Goal: Transaction & Acquisition: Download file/media

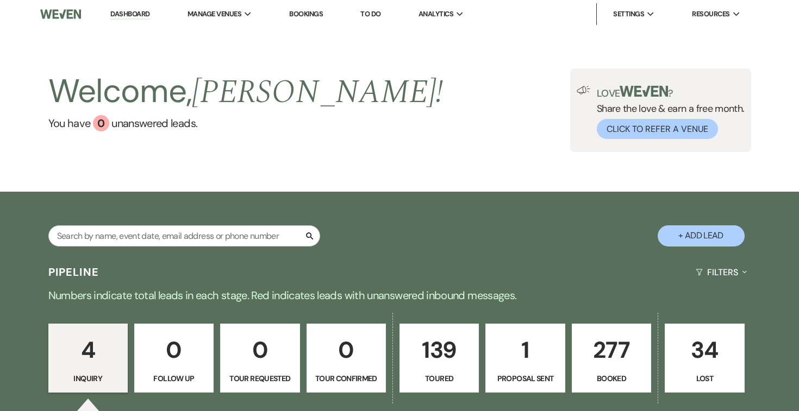
click at [527, 357] on p "1" at bounding box center [524, 350] width 65 height 36
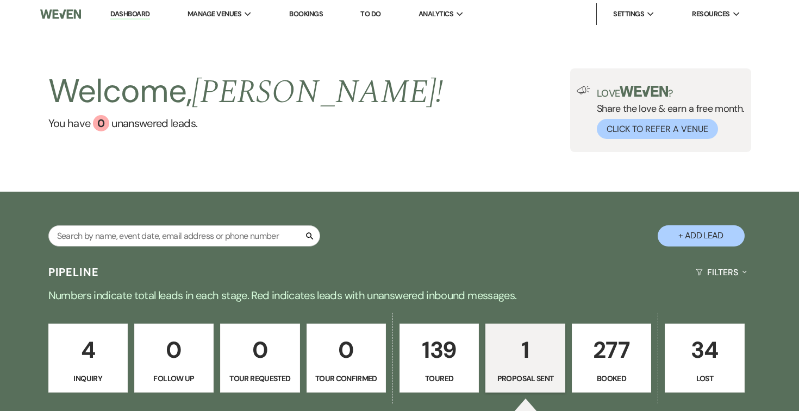
select select "6"
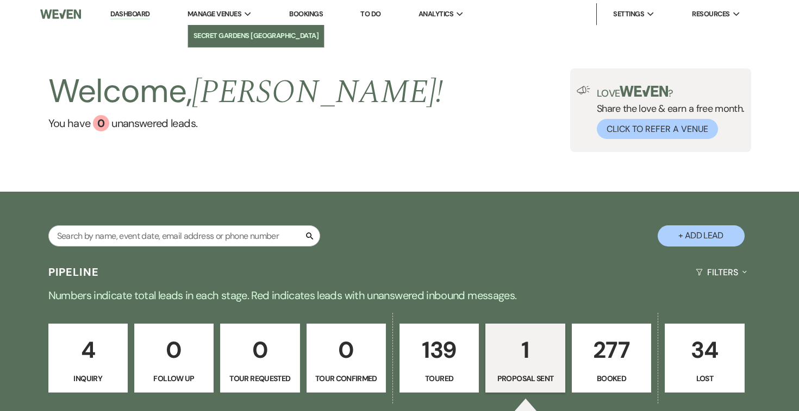
click at [223, 35] on li "Secret Gardens [GEOGRAPHIC_DATA]" at bounding box center [257, 35] width 126 height 11
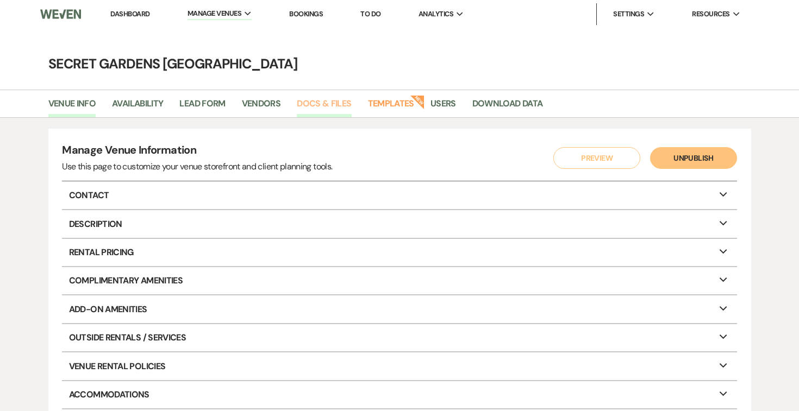
click at [315, 106] on link "Docs & Files" at bounding box center [324, 107] width 54 height 21
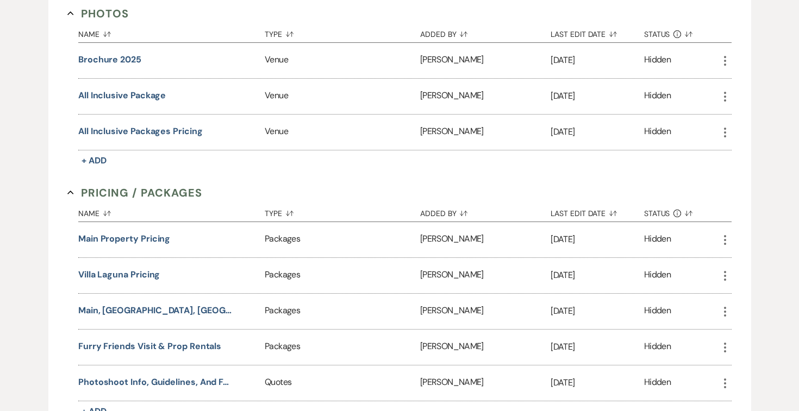
scroll to position [615, 0]
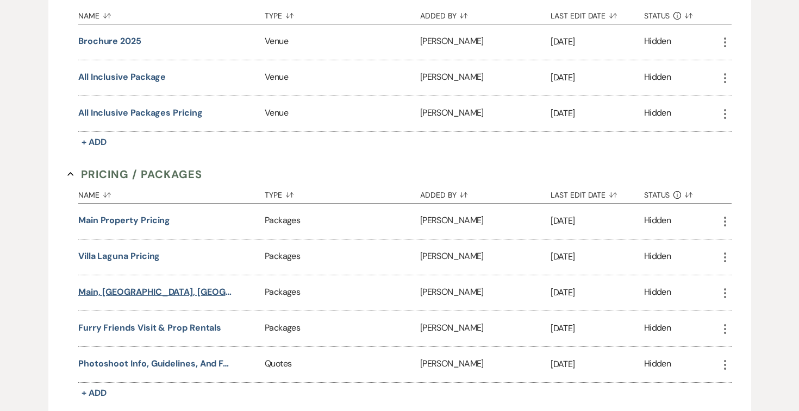
click at [98, 291] on button "Main, [GEOGRAPHIC_DATA], [GEOGRAPHIC_DATA] Pricing" at bounding box center [155, 292] width 155 height 13
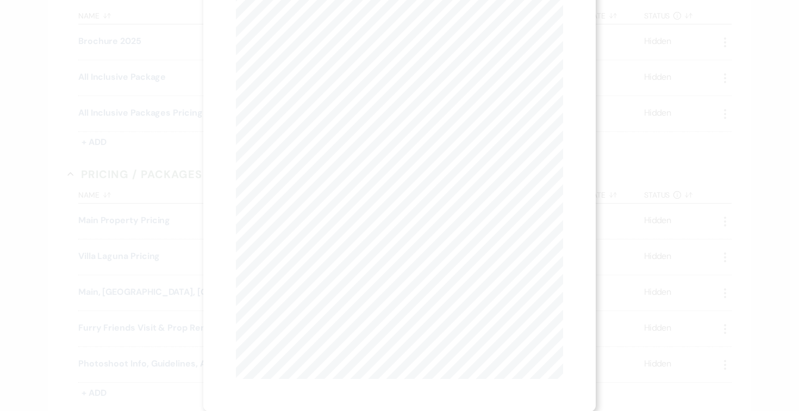
scroll to position [84, 0]
click at [779, 205] on div "X Previous Previous Next Next Page 1 of 5 - Zoom + Download Secret Gardens [GEO…" at bounding box center [399, 205] width 799 height 411
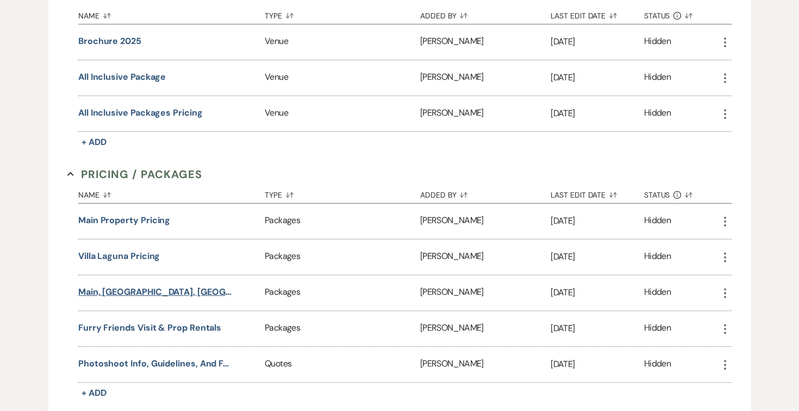
click at [197, 286] on button "Main, [GEOGRAPHIC_DATA], [GEOGRAPHIC_DATA] Pricing" at bounding box center [155, 292] width 155 height 13
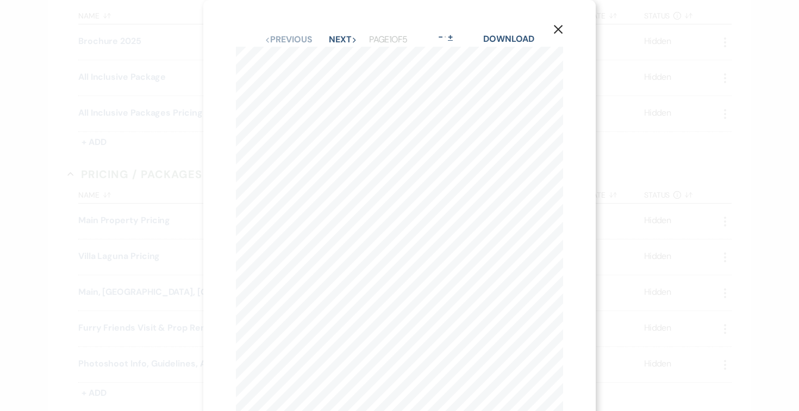
click at [452, 36] on button "+" at bounding box center [450, 37] width 9 height 9
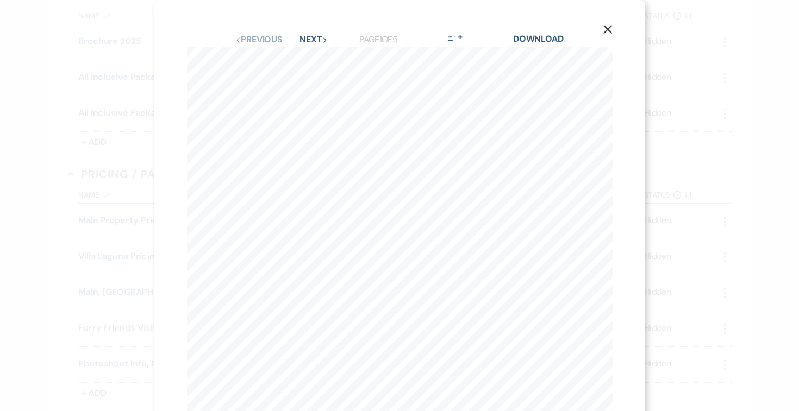
click at [454, 38] on button "-" at bounding box center [450, 37] width 9 height 9
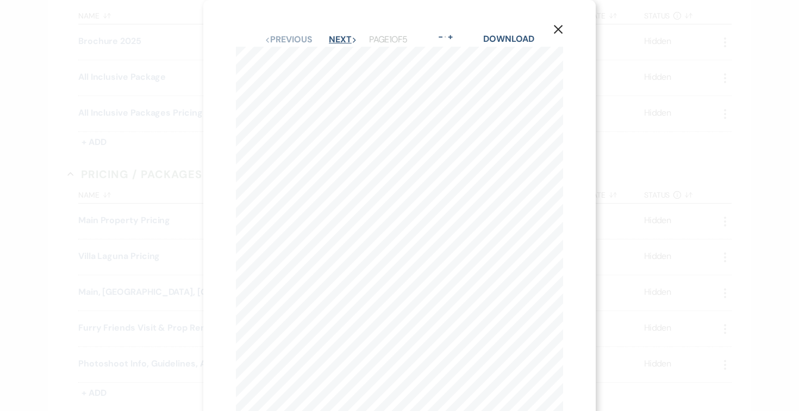
click at [344, 35] on button "Next Next" at bounding box center [343, 39] width 28 height 9
click at [344, 35] on button "Next Next" at bounding box center [342, 39] width 28 height 9
click at [508, 38] on link "Download" at bounding box center [509, 38] width 51 height 11
